Goal: Information Seeking & Learning: Learn about a topic

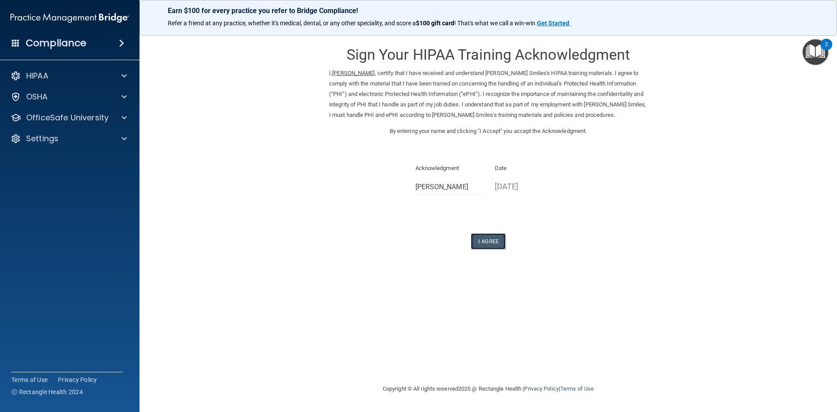
click at [495, 243] on button "I Agree" at bounding box center [488, 241] width 35 height 16
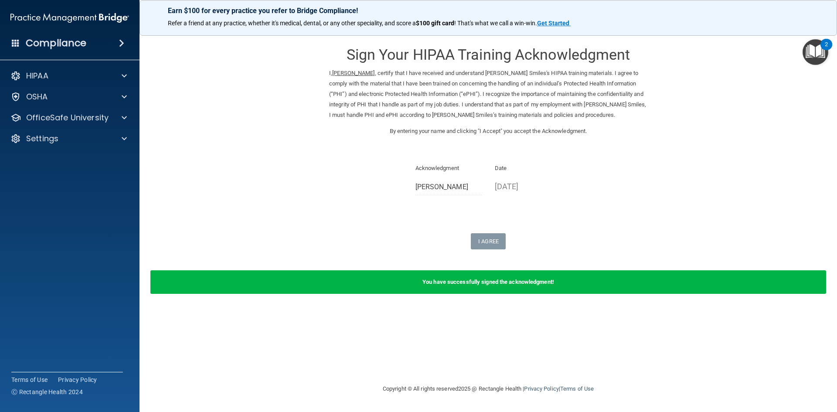
click at [814, 44] on img "Open Resource Center, 2 new notifications" at bounding box center [815, 52] width 26 height 26
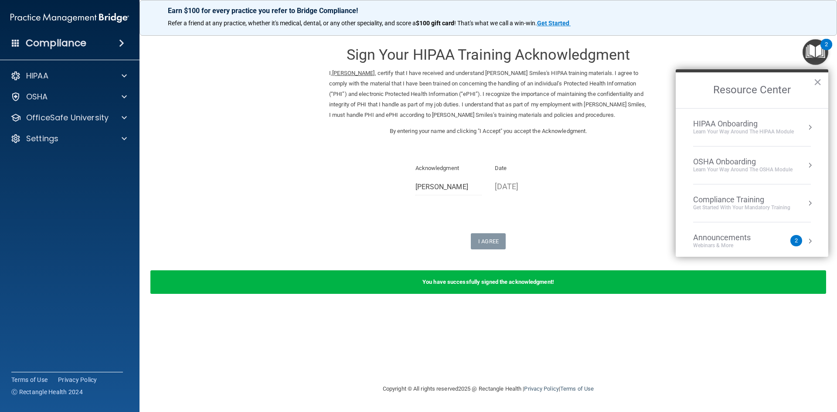
click at [763, 160] on div "OSHA Onboarding" at bounding box center [742, 162] width 99 height 10
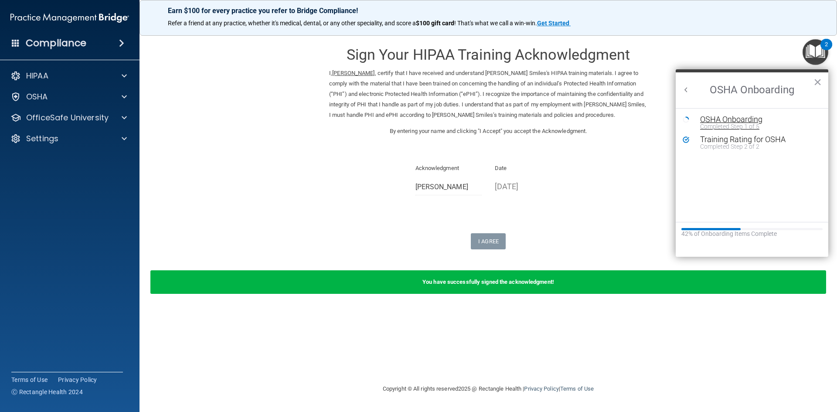
click at [753, 121] on div "OSHA Onboarding" at bounding box center [758, 119] width 117 height 8
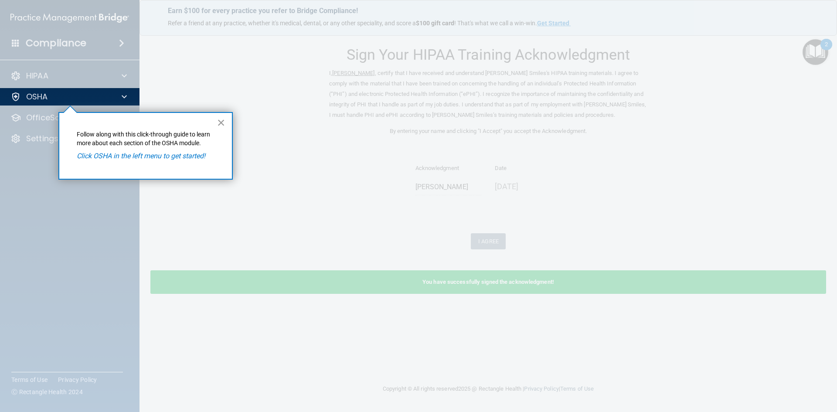
click at [220, 123] on button "×" at bounding box center [221, 122] width 8 height 14
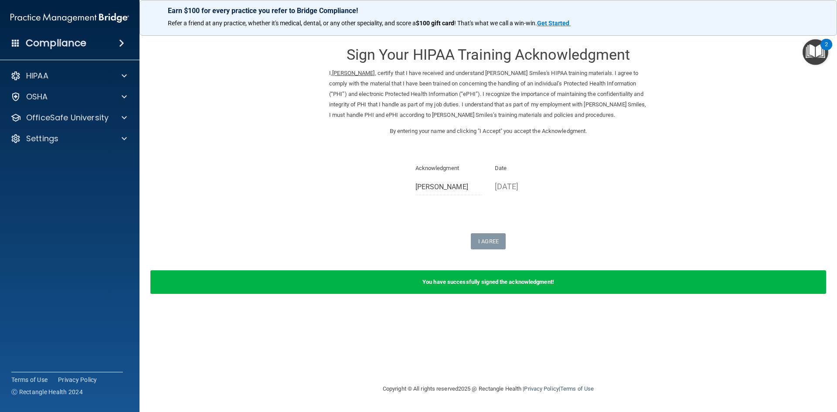
click at [805, 58] on img "Open Resource Center, 2 new notifications" at bounding box center [815, 52] width 26 height 26
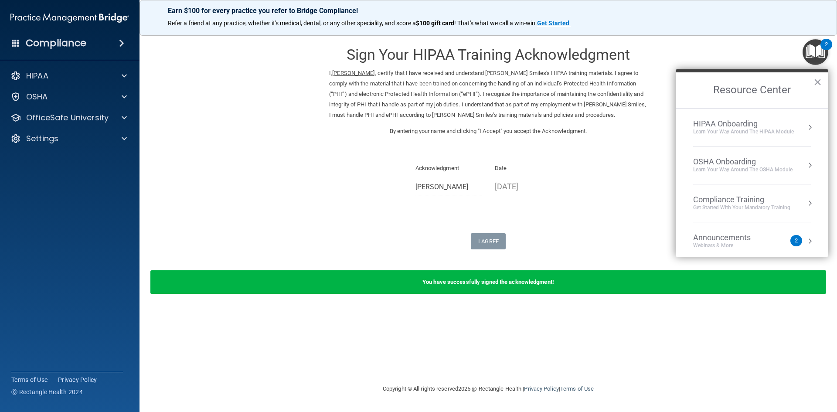
click at [759, 193] on li "Compliance Training Get Started with your mandatory training" at bounding box center [752, 203] width 118 height 38
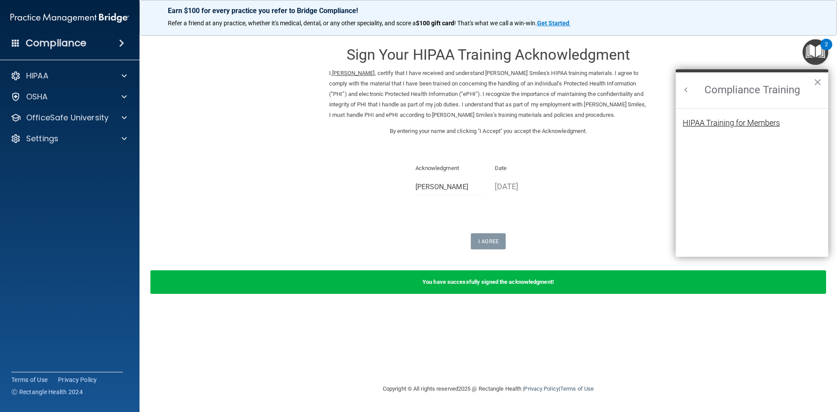
click at [731, 123] on div "HIPAA Training for Members" at bounding box center [730, 123] width 97 height 8
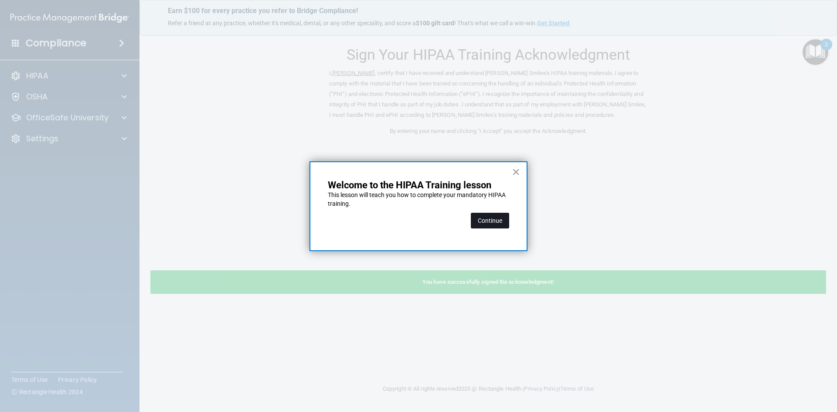
click at [504, 214] on button "Continue" at bounding box center [490, 221] width 38 height 16
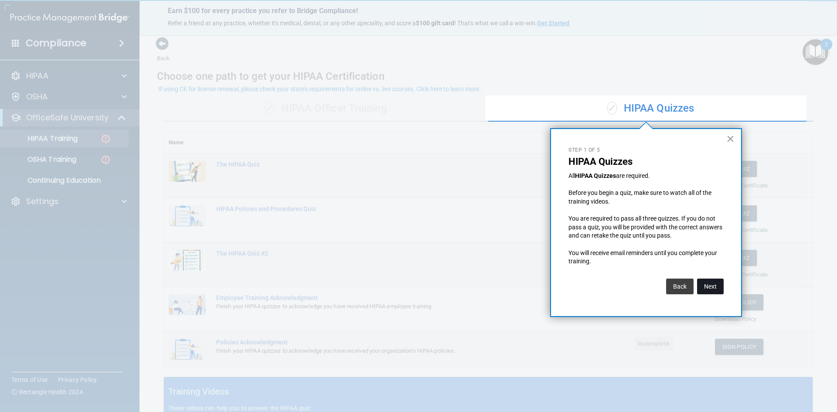
click at [707, 286] on button "Next" at bounding box center [710, 286] width 27 height 16
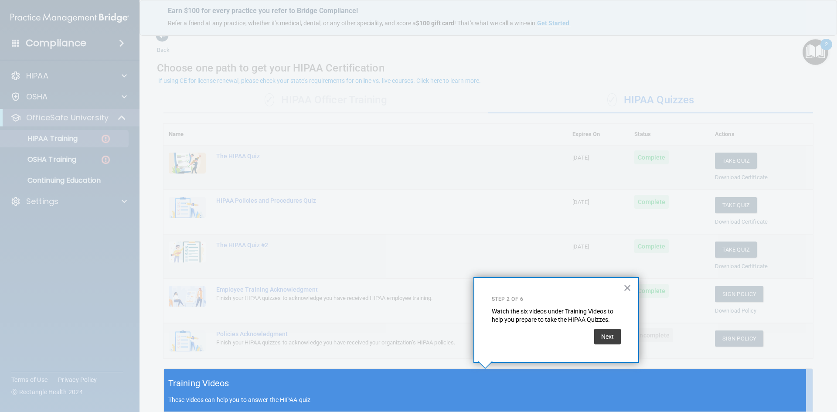
click at [605, 348] on div "× Step 2 of 6 Watch the six videos under Training Videos to help you prepare to…" at bounding box center [556, 319] width 166 height 85
click at [604, 341] on button "Next" at bounding box center [607, 337] width 27 height 16
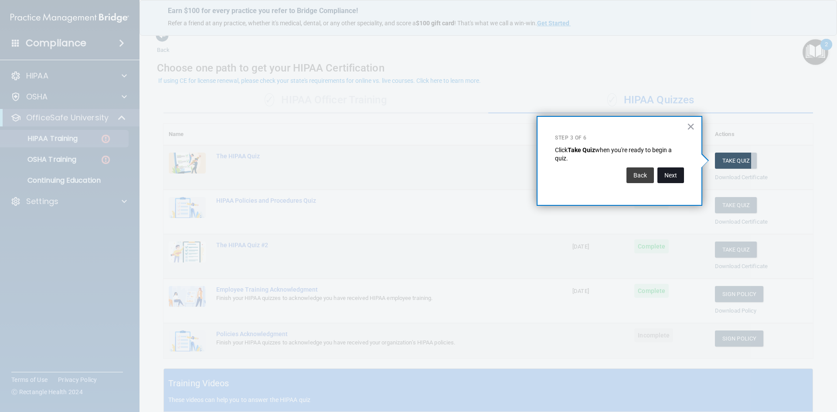
click at [672, 170] on button "Next" at bounding box center [670, 175] width 27 height 16
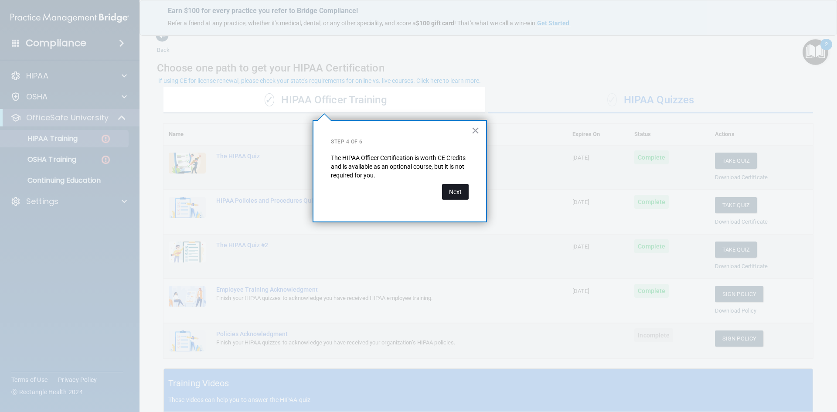
click at [459, 192] on button "Next" at bounding box center [455, 192] width 27 height 16
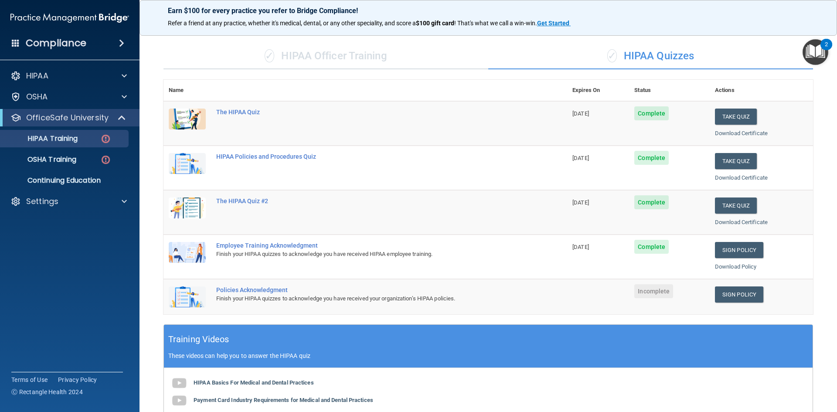
scroll to position [139, 0]
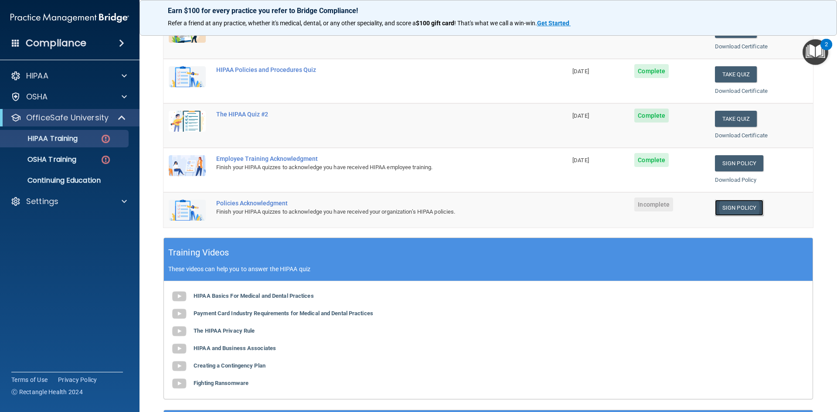
click at [726, 208] on link "Sign Policy" at bounding box center [739, 208] width 48 height 16
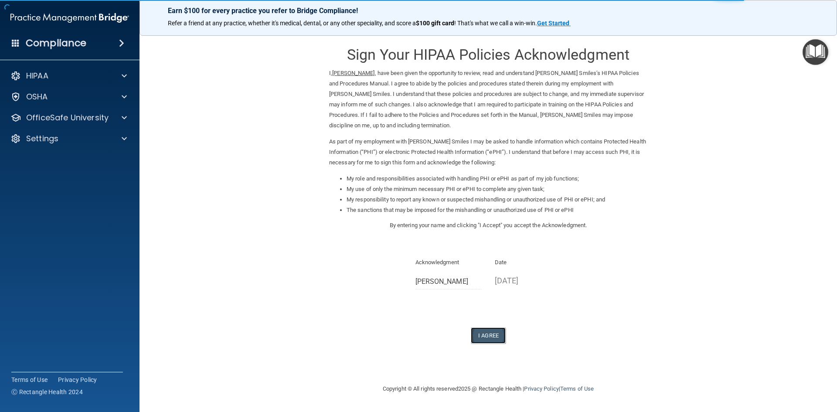
click at [480, 333] on button "I Agree" at bounding box center [488, 335] width 35 height 16
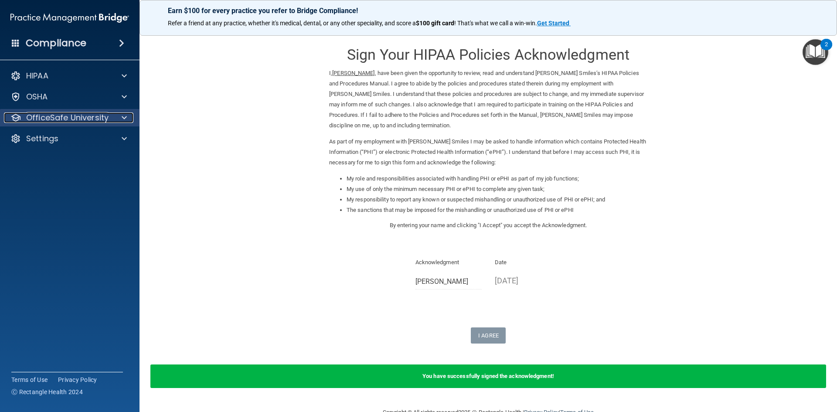
click at [89, 121] on p "OfficeSafe University" at bounding box center [67, 117] width 82 height 10
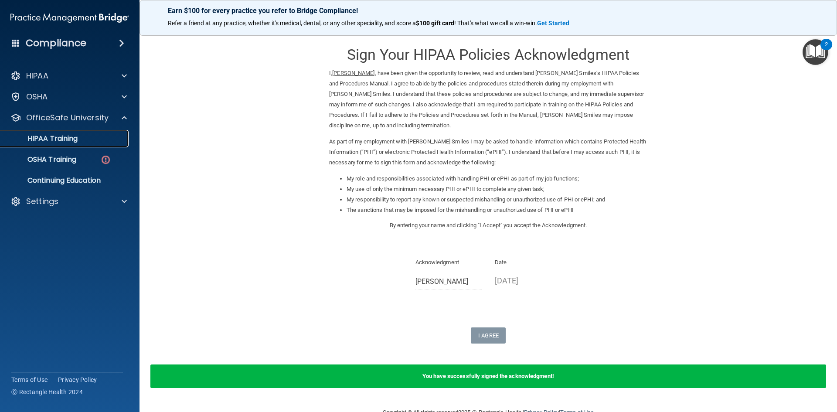
click at [75, 137] on p "HIPAA Training" at bounding box center [42, 138] width 72 height 9
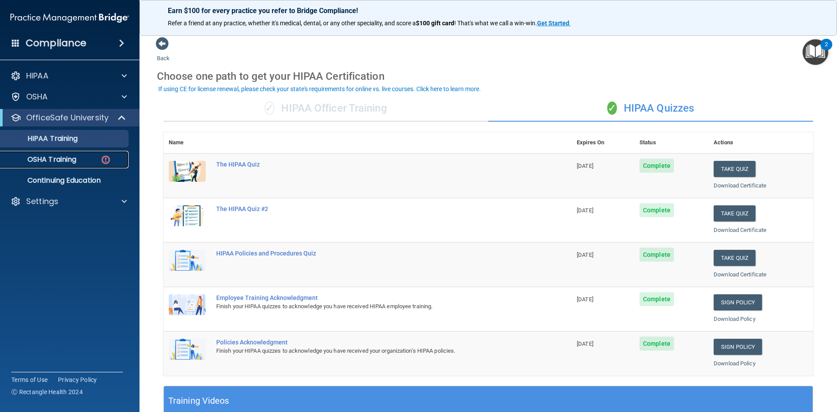
click at [89, 162] on div "OSHA Training" at bounding box center [65, 159] width 119 height 9
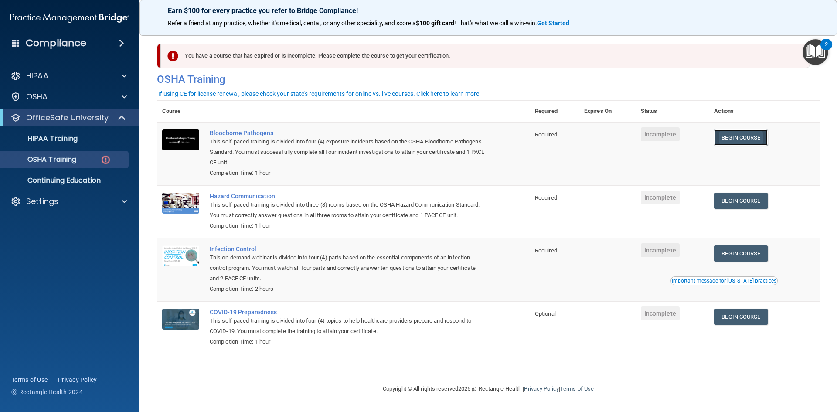
click at [751, 138] on link "Begin Course" at bounding box center [740, 137] width 53 height 16
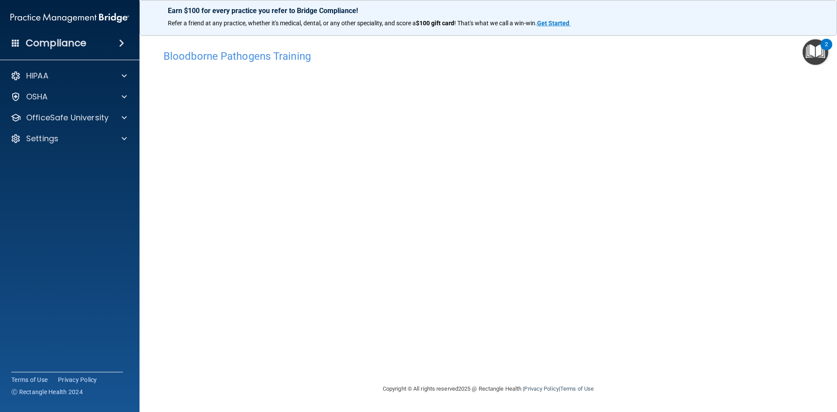
click at [254, 56] on h4 "Bloodborne Pathogens Training" at bounding box center [487, 56] width 649 height 11
click at [126, 95] on span at bounding box center [124, 97] width 5 height 10
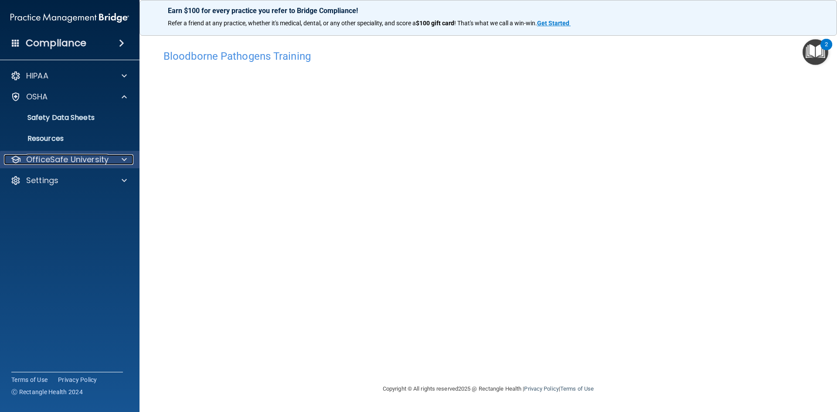
click at [105, 161] on p "OfficeSafe University" at bounding box center [67, 159] width 82 height 10
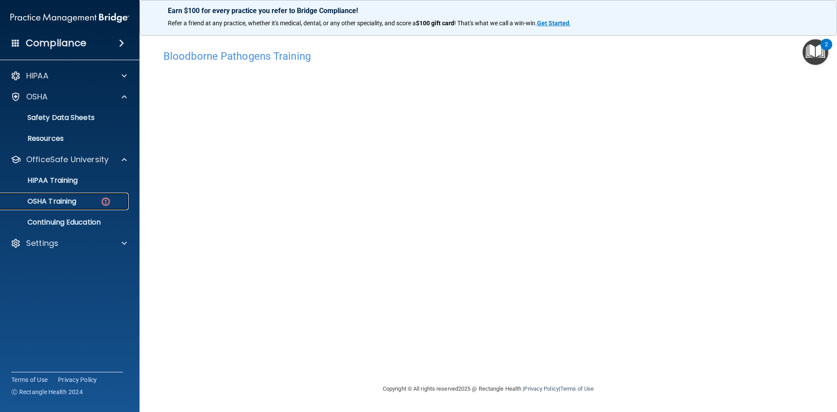
click at [104, 200] on img at bounding box center [105, 201] width 11 height 11
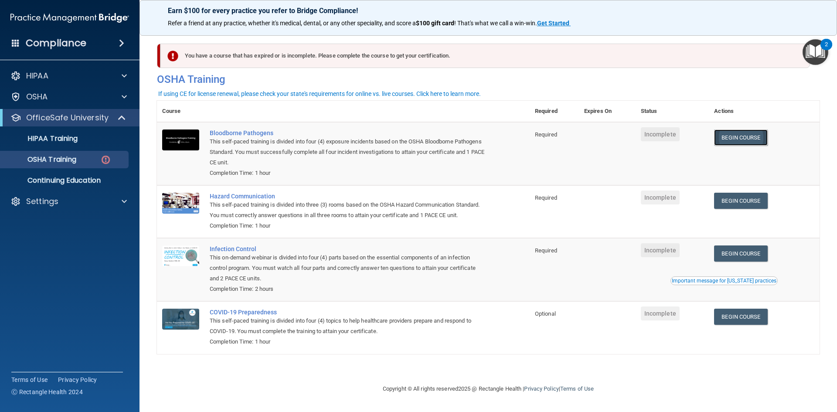
click at [754, 133] on link "Begin Course" at bounding box center [740, 137] width 53 height 16
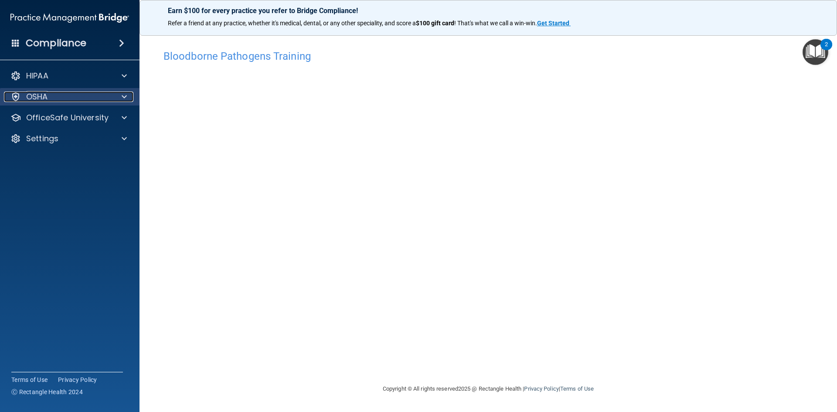
click at [121, 94] on div at bounding box center [123, 97] width 22 height 10
click at [804, 53] on img "Open Resource Center, 2 new notifications" at bounding box center [815, 52] width 26 height 26
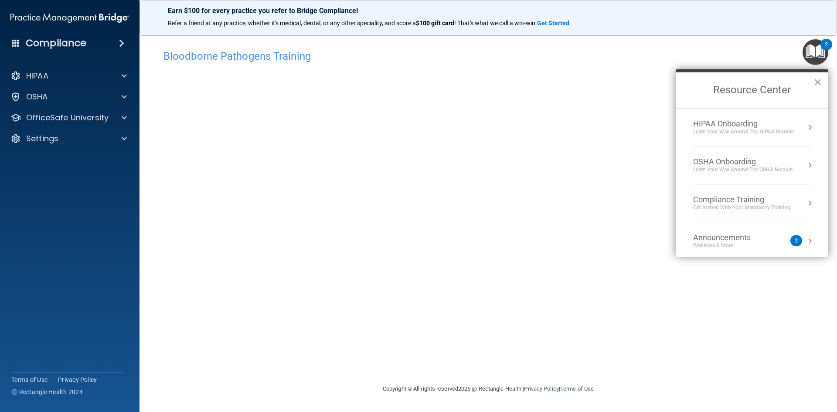
click at [739, 163] on div "OSHA Onboarding" at bounding box center [742, 162] width 99 height 10
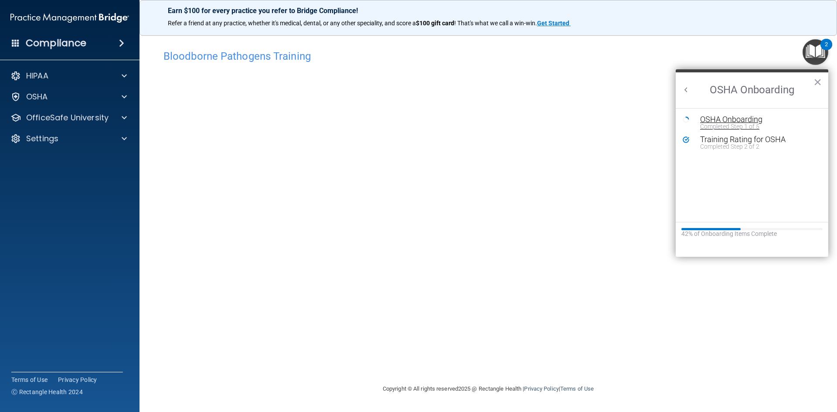
click at [755, 122] on div "OSHA Onboarding" at bounding box center [758, 119] width 117 height 8
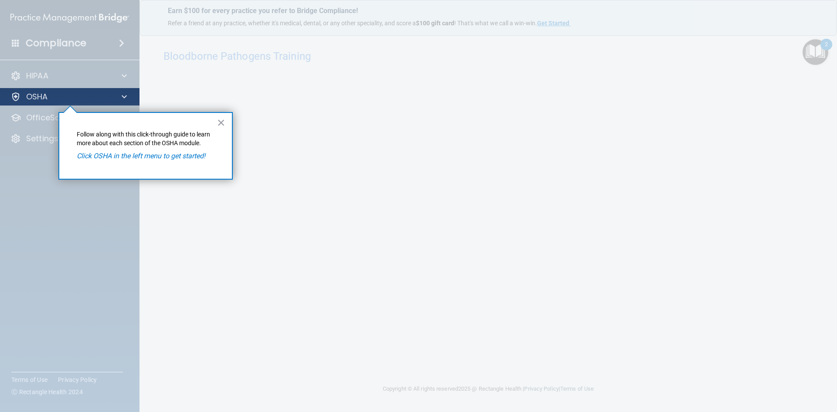
click at [135, 95] on div "OSHA" at bounding box center [70, 96] width 140 height 17
click at [134, 95] on div "OSHA" at bounding box center [70, 96] width 140 height 17
click at [34, 103] on div "OSHA" at bounding box center [70, 96] width 140 height 17
click at [223, 124] on button "×" at bounding box center [221, 122] width 8 height 14
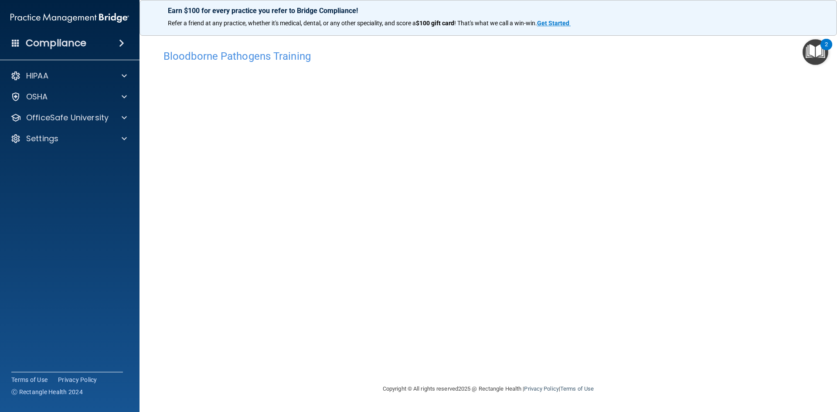
click at [814, 57] on img "Open Resource Center, 2 new notifications" at bounding box center [815, 52] width 26 height 26
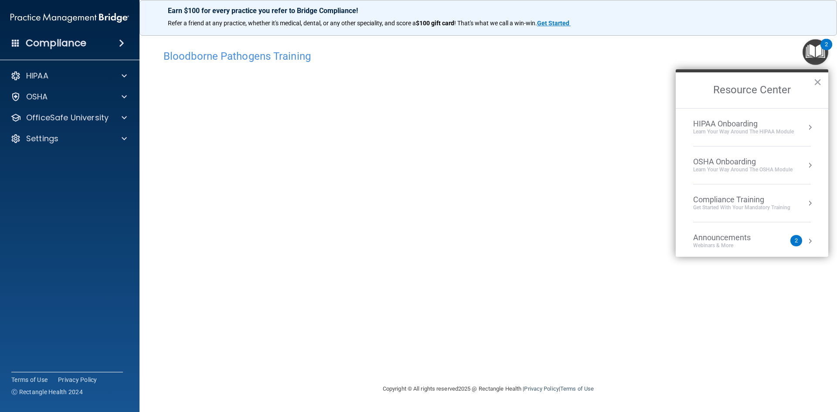
click at [757, 200] on div "Compliance Training" at bounding box center [741, 200] width 97 height 10
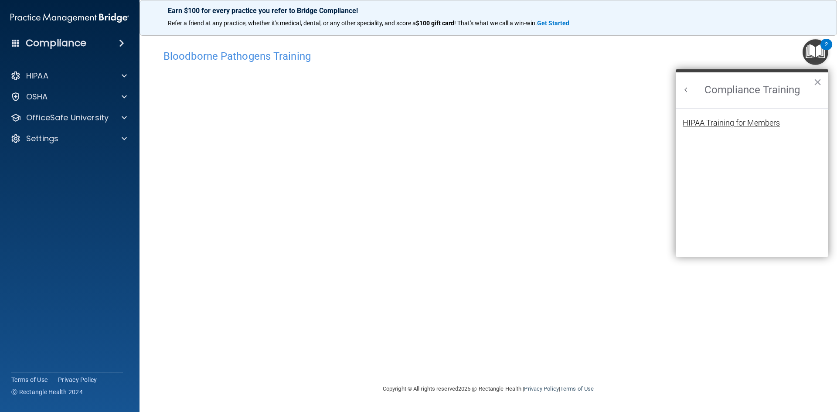
click at [725, 125] on div "HIPAA Training for Members" at bounding box center [730, 123] width 97 height 8
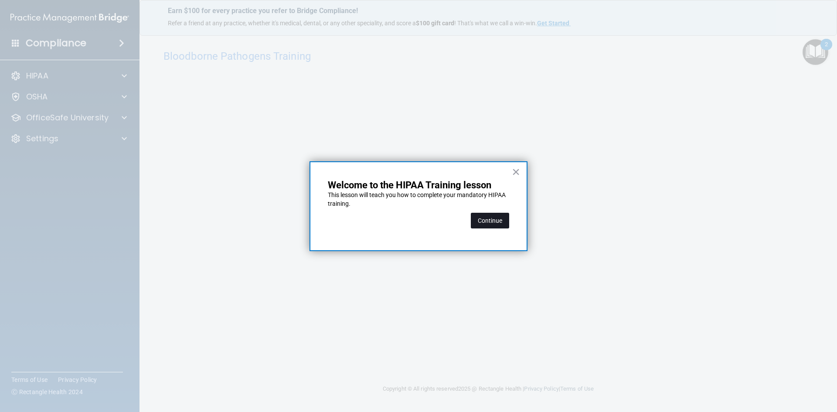
click at [488, 220] on button "Continue" at bounding box center [490, 221] width 38 height 16
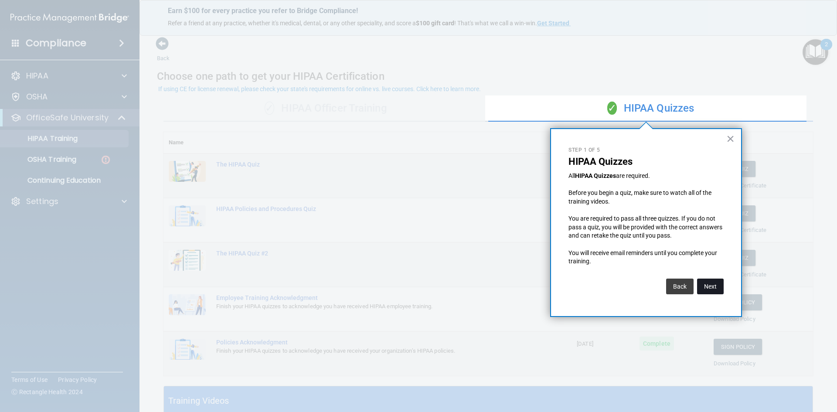
click at [717, 284] on button "Next" at bounding box center [710, 286] width 27 height 16
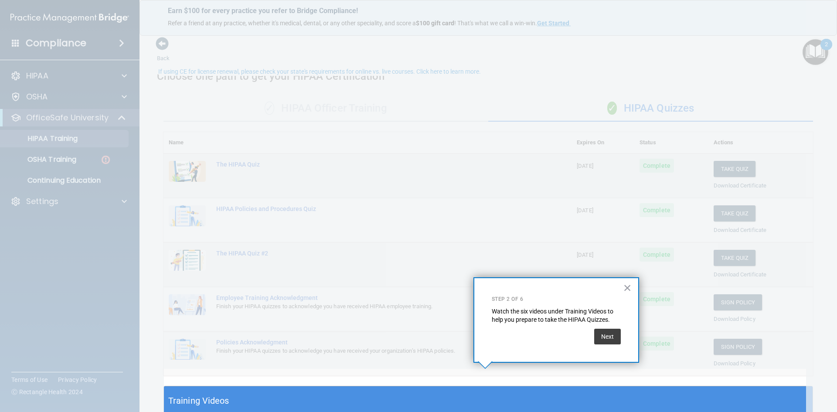
scroll to position [17, 0]
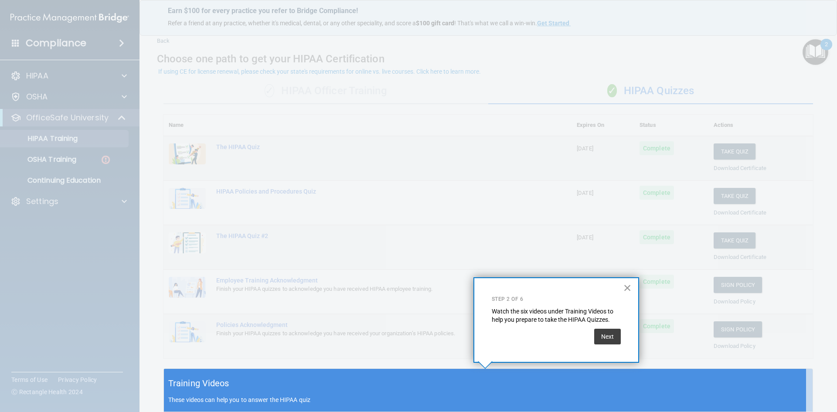
click at [627, 284] on button "×" at bounding box center [627, 288] width 8 height 14
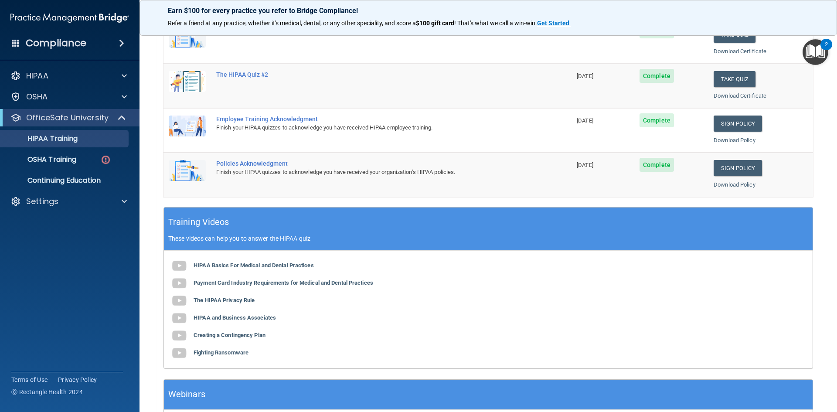
scroll to position [0, 0]
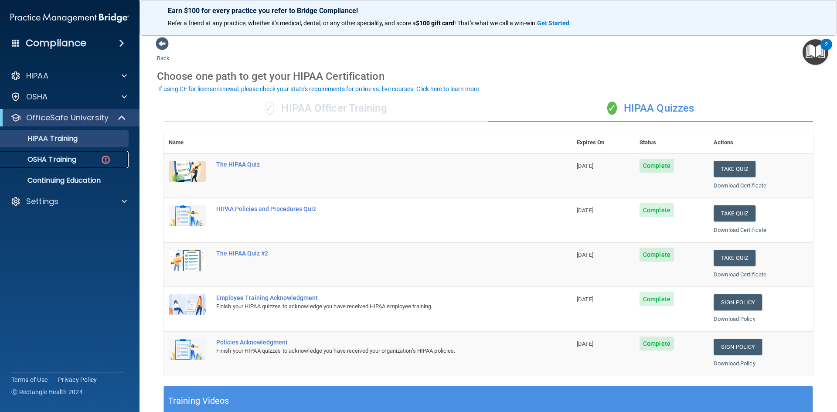
click at [56, 159] on p "OSHA Training" at bounding box center [41, 159] width 71 height 9
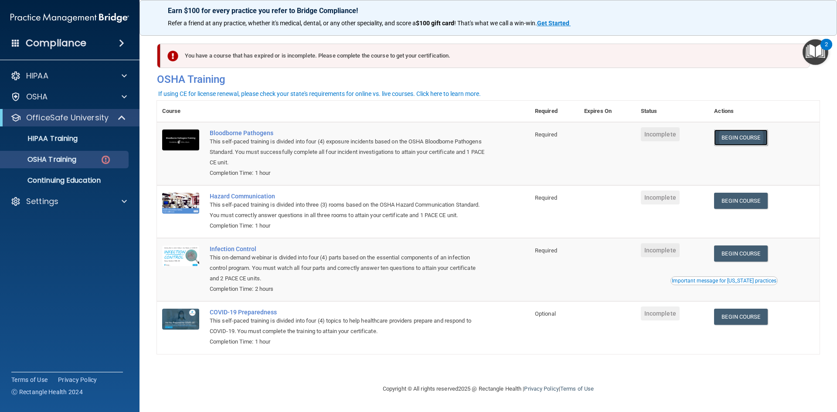
click at [735, 135] on link "Begin Course" at bounding box center [740, 137] width 53 height 16
